Goal: Use online tool/utility: Utilize a website feature to perform a specific function

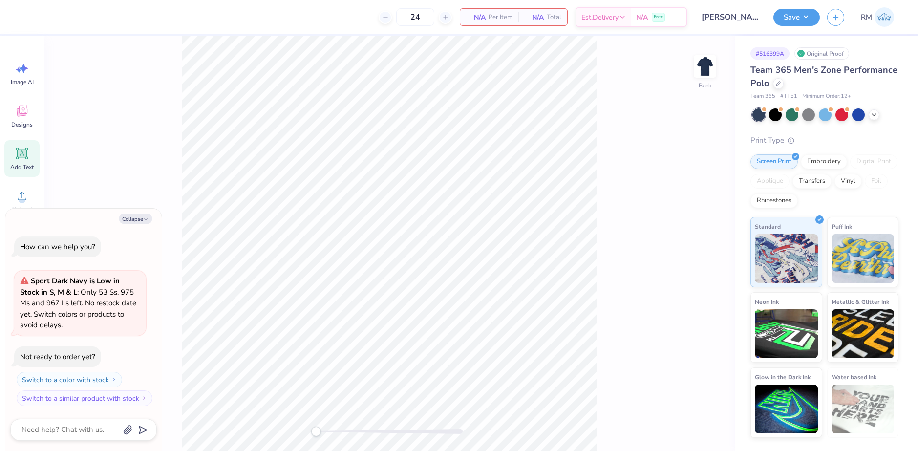
click at [29, 151] on div "Add Text" at bounding box center [21, 158] width 35 height 37
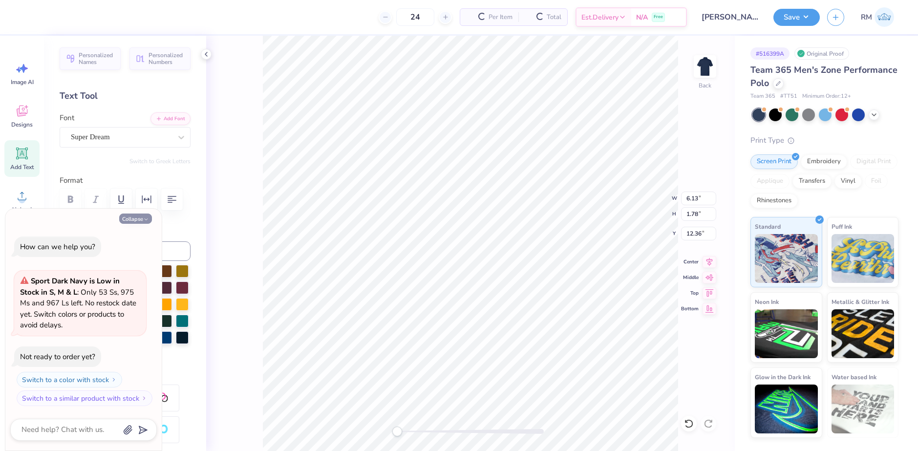
click at [141, 220] on button "Collapse" at bounding box center [135, 218] width 33 height 10
type textarea "x"
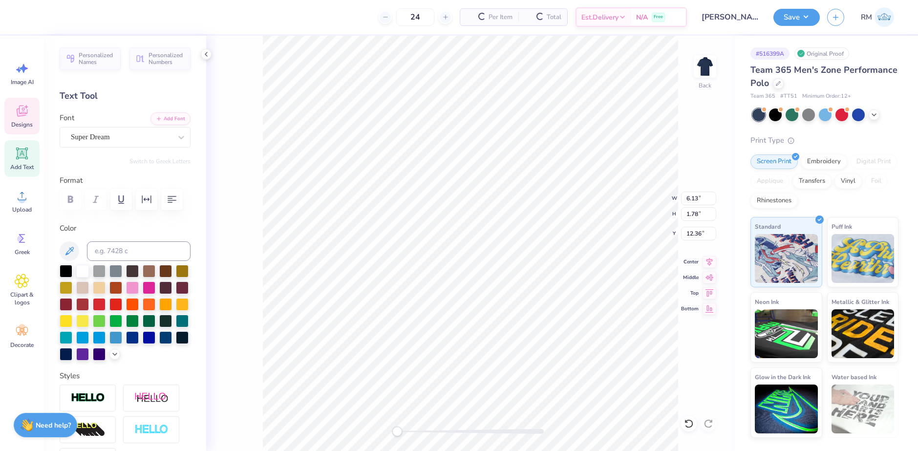
click at [24, 121] on span "Designs" at bounding box center [21, 125] width 21 height 8
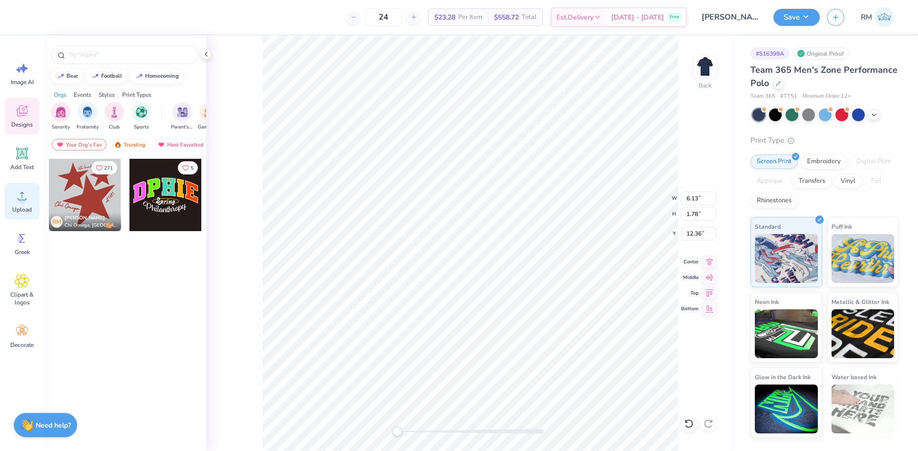
click at [15, 194] on icon at bounding box center [22, 196] width 15 height 15
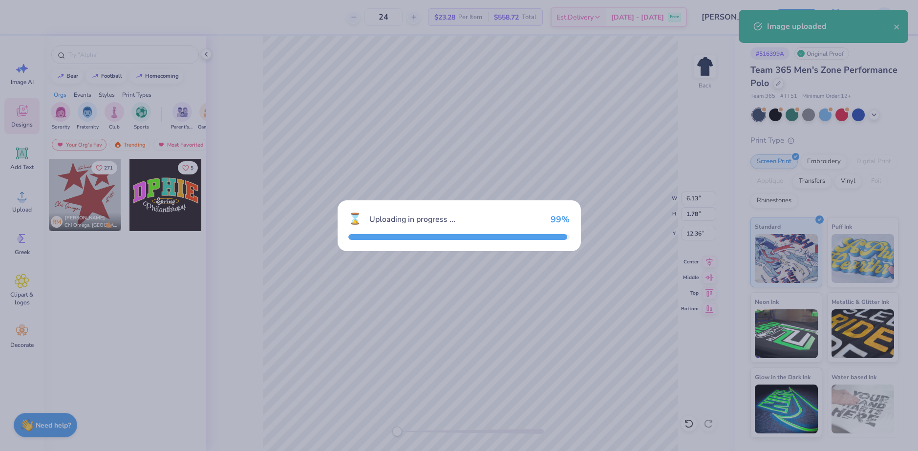
type input "15.00"
type input "9.64"
type input "8.43"
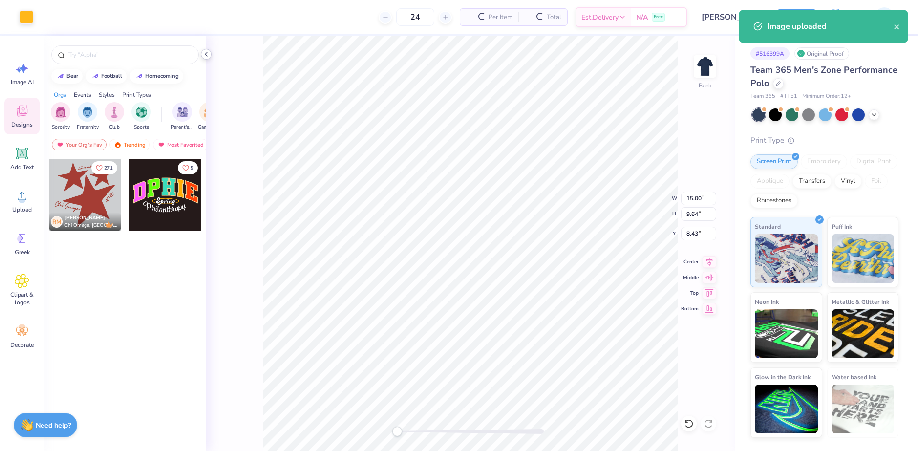
click at [206, 53] on polyline at bounding box center [206, 54] width 2 height 4
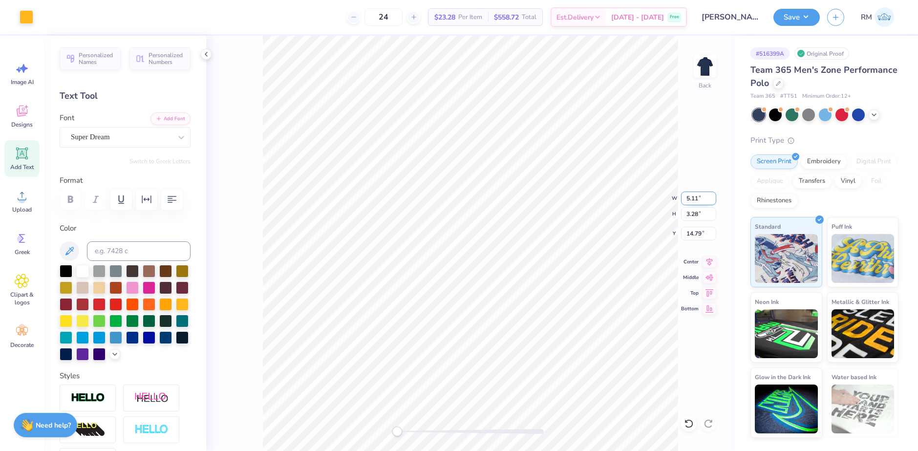
click at [687, 200] on input "5.11" at bounding box center [698, 198] width 35 height 14
type input "3.5"
click at [689, 232] on input "4.09" at bounding box center [698, 234] width 35 height 14
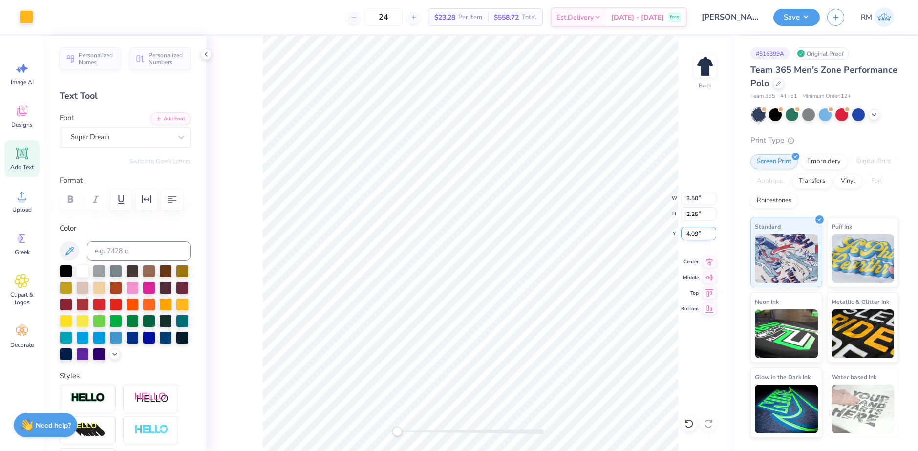
click at [689, 232] on input "4.09" at bounding box center [698, 234] width 35 height 14
type input "3"
click at [795, 19] on button "Save" at bounding box center [796, 15] width 46 height 17
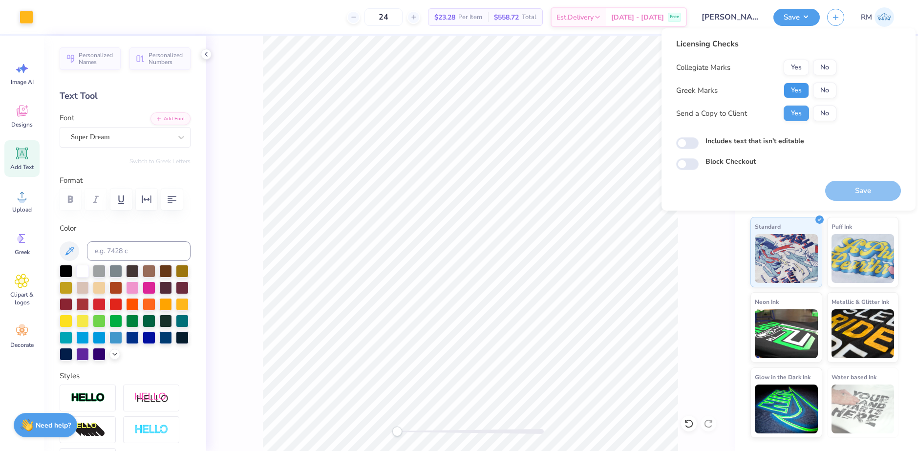
click at [798, 89] on button "Yes" at bounding box center [795, 91] width 25 height 16
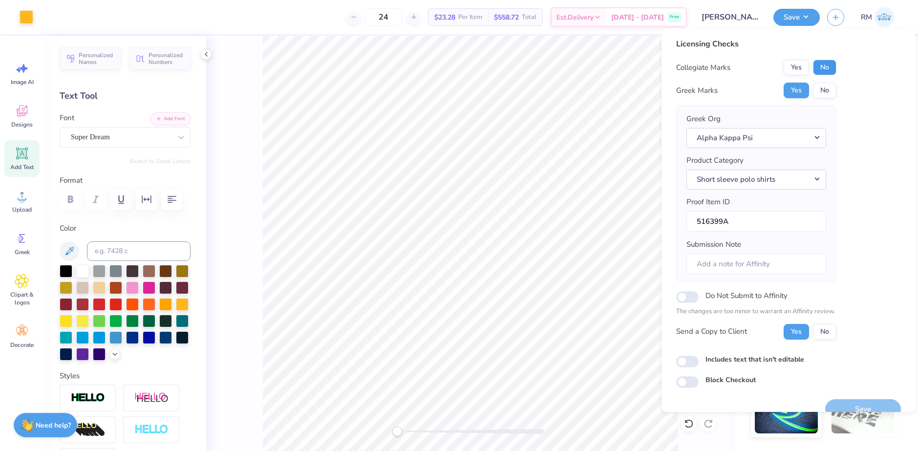
click at [824, 63] on button "No" at bounding box center [824, 68] width 23 height 16
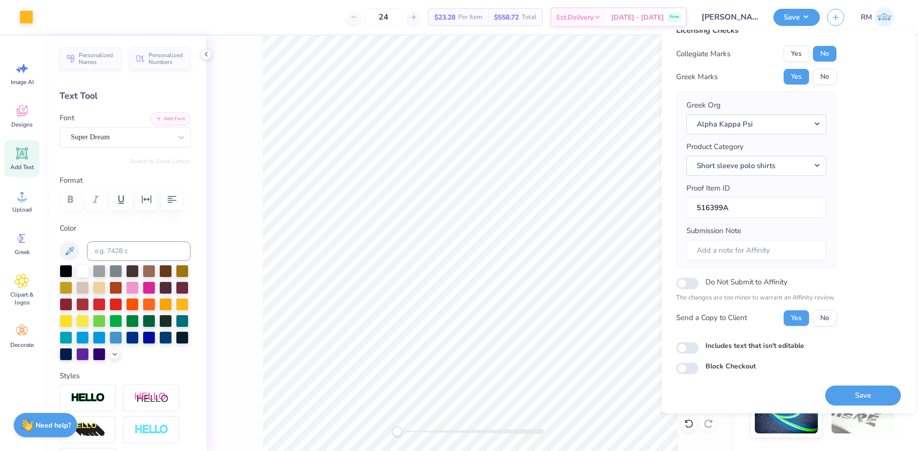
scroll to position [17, 0]
click at [832, 393] on button "Save" at bounding box center [863, 394] width 76 height 20
